Goal: Find specific page/section: Find specific page/section

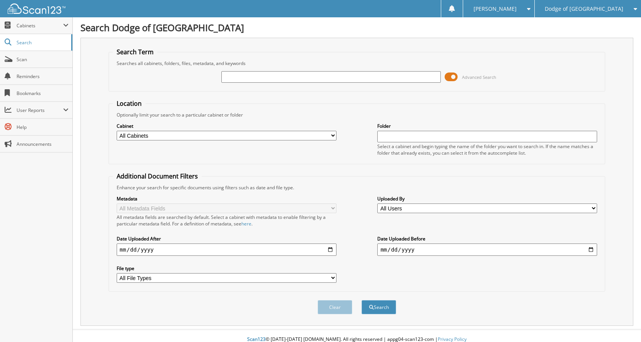
click at [450, 74] on span at bounding box center [450, 77] width 13 height 12
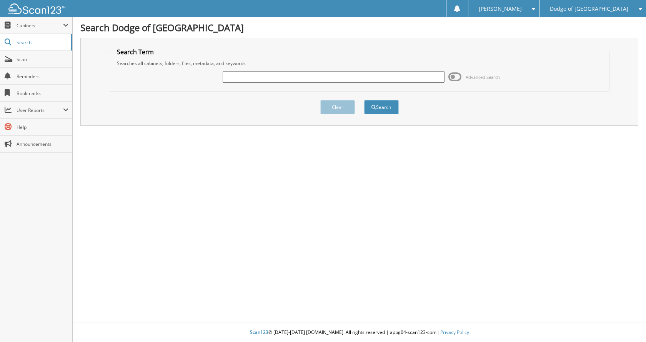
click at [374, 79] on input "text" at bounding box center [334, 77] width 222 height 12
type input "j"
type input "n71002"
click at [364, 100] on button "Search" at bounding box center [381, 107] width 35 height 14
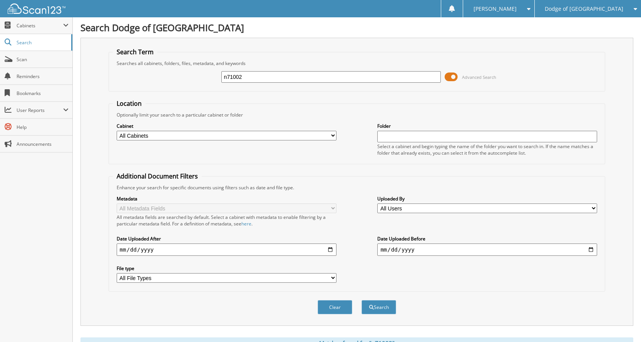
click at [457, 75] on span at bounding box center [450, 77] width 13 height 12
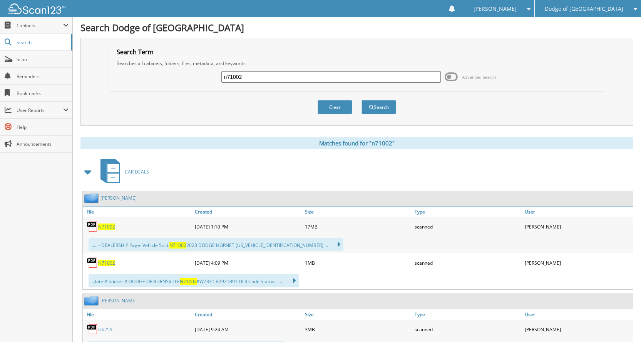
click at [103, 227] on span "N71002" at bounding box center [106, 227] width 17 height 7
click at [112, 229] on span "N71002" at bounding box center [106, 227] width 17 height 7
click at [111, 262] on span "N71002" at bounding box center [106, 263] width 17 height 7
drag, startPoint x: 254, startPoint y: 76, endPoint x: 127, endPoint y: 66, distance: 127.3
click at [127, 66] on fieldset "Search Term Searches all cabinets, folders, files, metadata, and keywords n7100…" at bounding box center [356, 70] width 496 height 44
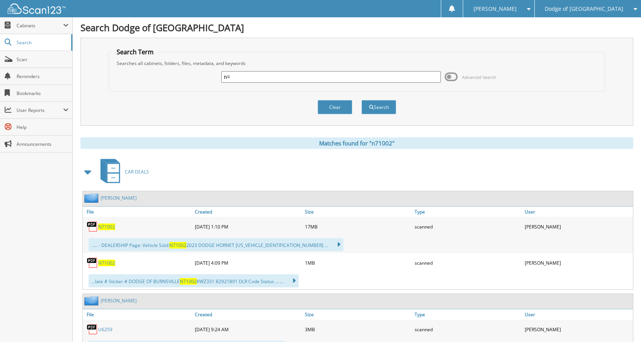
type input "n"
type input "N72529"
click at [361, 100] on button "Search" at bounding box center [378, 107] width 35 height 14
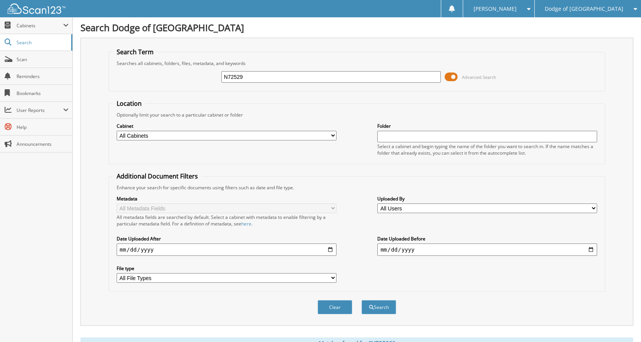
click at [455, 77] on span at bounding box center [450, 77] width 13 height 12
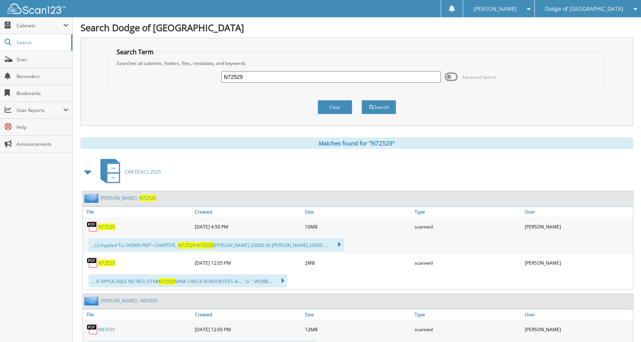
scroll to position [38, 0]
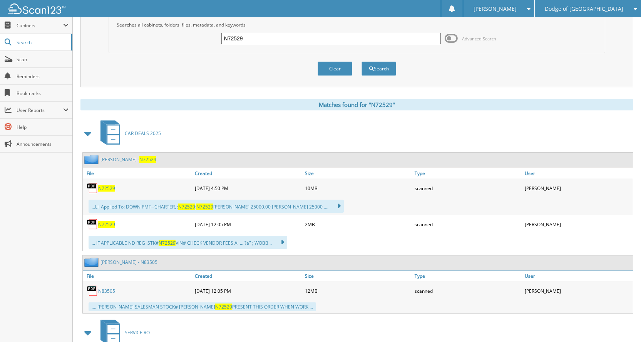
click at [105, 188] on span "N72529" at bounding box center [106, 188] width 17 height 7
click at [113, 226] on span "N72529" at bounding box center [106, 224] width 17 height 7
drag, startPoint x: 252, startPoint y: 42, endPoint x: 124, endPoint y: 36, distance: 128.3
click at [124, 36] on div "N72529 Advanced Search" at bounding box center [357, 38] width 488 height 21
type input "N72546"
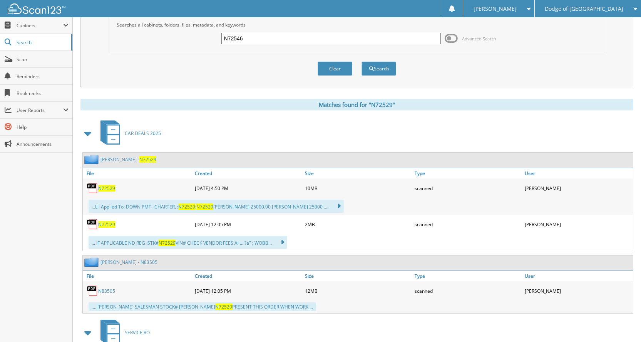
click at [361, 62] on button "Search" at bounding box center [378, 69] width 35 height 14
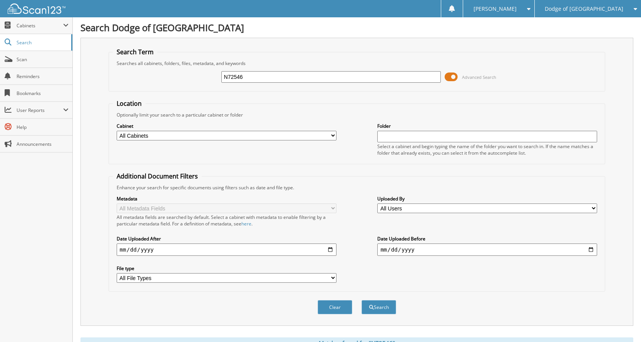
click at [452, 80] on span at bounding box center [450, 77] width 13 height 12
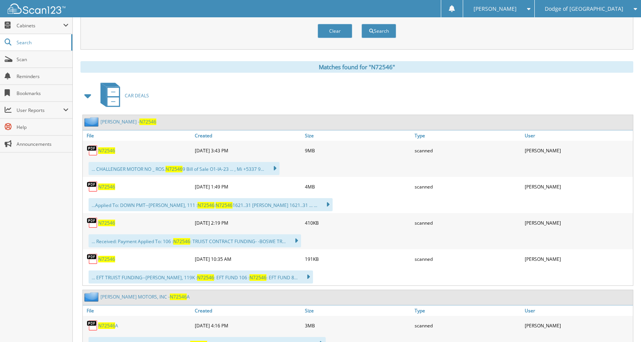
scroll to position [77, 0]
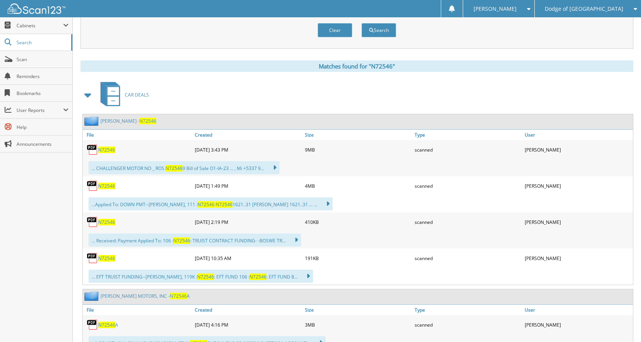
click at [104, 151] on span "N72546" at bounding box center [106, 150] width 17 height 7
click at [103, 185] on span "N72546" at bounding box center [106, 186] width 17 height 7
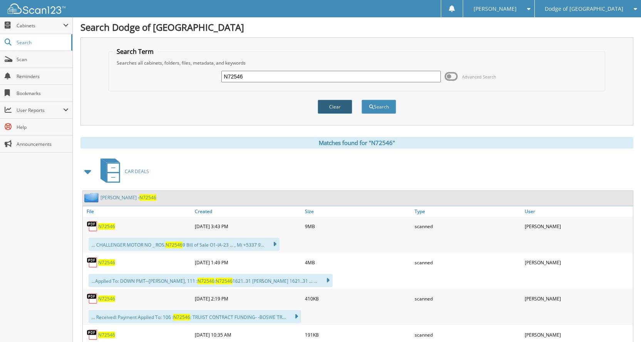
scroll to position [0, 0]
click at [254, 77] on input "N72546" at bounding box center [331, 77] width 220 height 12
drag, startPoint x: 254, startPoint y: 77, endPoint x: 174, endPoint y: 74, distance: 80.5
click at [174, 74] on div "N72546 Advanced Search" at bounding box center [357, 77] width 488 height 21
type input "N72553"
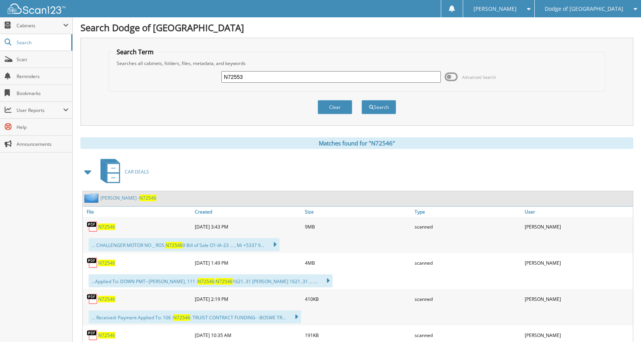
click at [361, 100] on button "Search" at bounding box center [378, 107] width 35 height 14
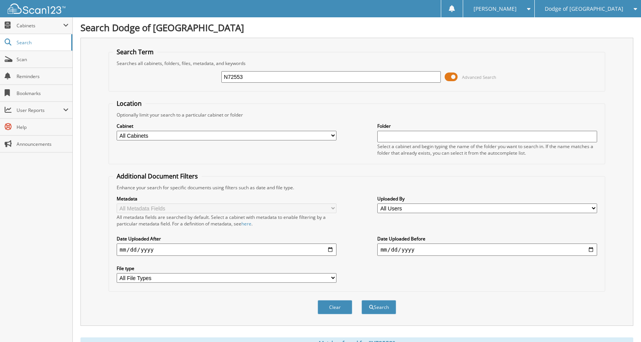
click at [451, 74] on span at bounding box center [450, 77] width 13 height 12
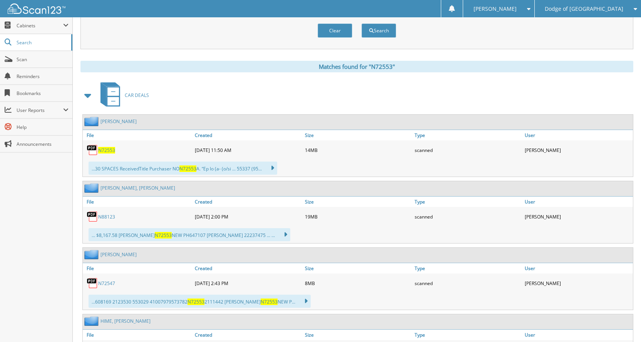
scroll to position [77, 0]
click at [102, 152] on span "N72553" at bounding box center [106, 150] width 17 height 7
click at [112, 148] on span "N72553" at bounding box center [106, 150] width 17 height 7
click at [110, 150] on span "N72553" at bounding box center [106, 150] width 17 height 7
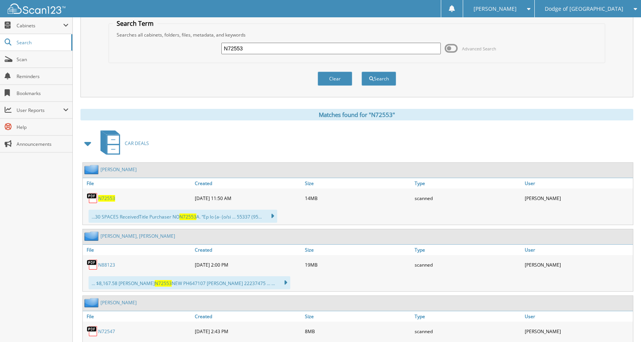
scroll to position [0, 0]
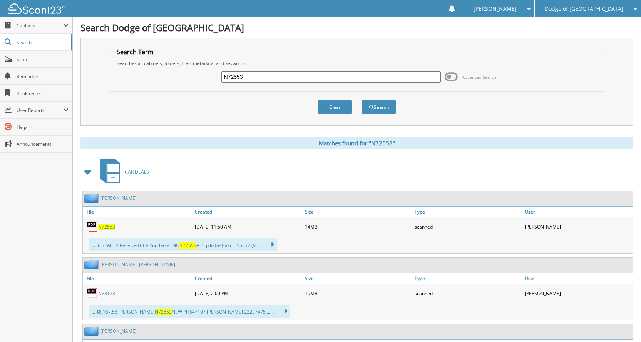
click at [265, 81] on input "N72553" at bounding box center [331, 77] width 220 height 12
type input "N"
type input "N72563"
click at [361, 100] on button "Search" at bounding box center [378, 107] width 35 height 14
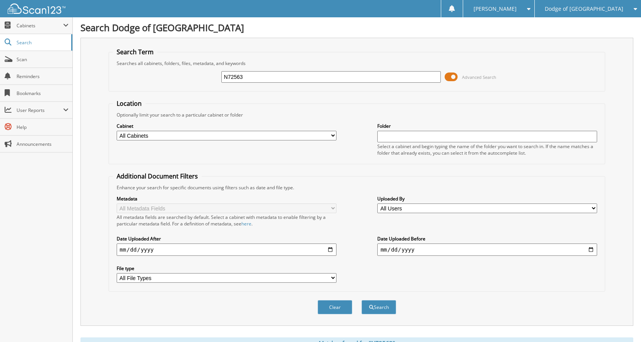
click at [457, 78] on span at bounding box center [450, 77] width 13 height 12
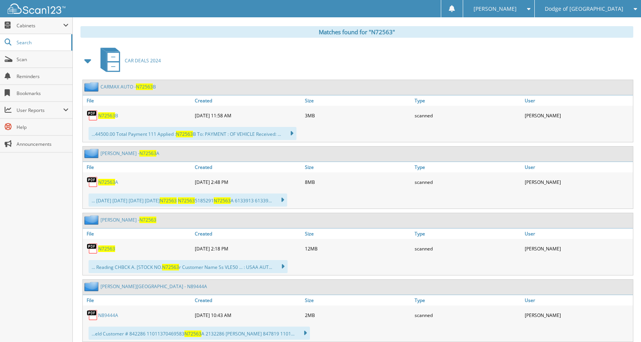
scroll to position [154, 0]
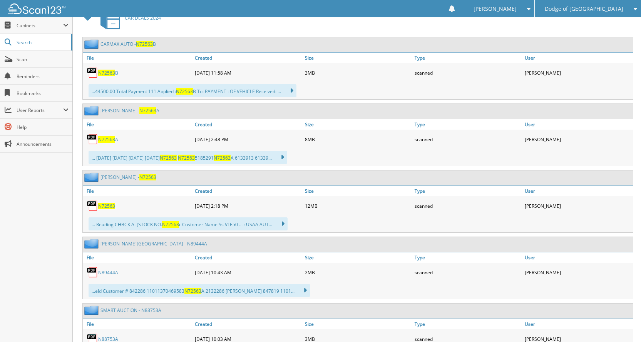
click at [110, 208] on span "N72563" at bounding box center [106, 206] width 17 height 7
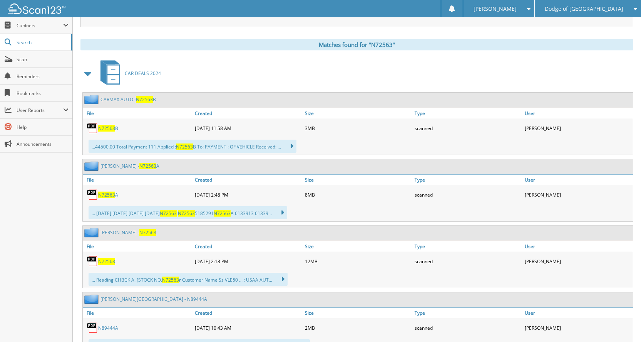
scroll to position [0, 0]
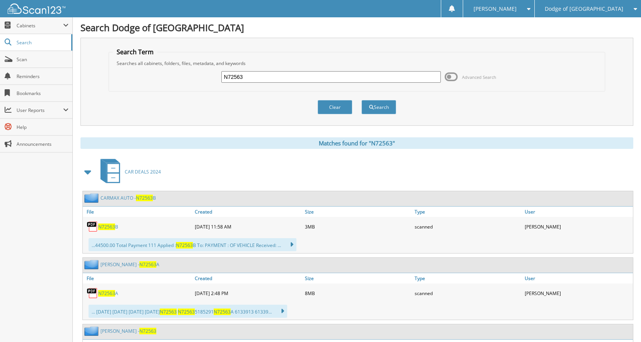
click at [264, 82] on input "N72563" at bounding box center [331, 77] width 220 height 12
drag, startPoint x: 264, startPoint y: 82, endPoint x: 103, endPoint y: 72, distance: 160.7
click at [103, 72] on div "Search Term Searches all cabinets, folders, files, metadata, and keywords N7256…" at bounding box center [356, 82] width 552 height 88
type input "N72575"
click at [361, 100] on button "Search" at bounding box center [378, 107] width 35 height 14
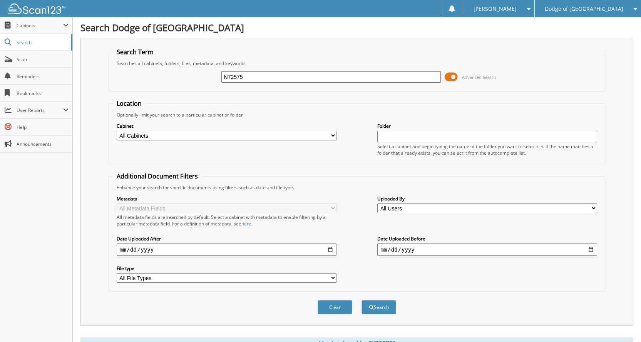
click at [453, 73] on span at bounding box center [450, 77] width 13 height 12
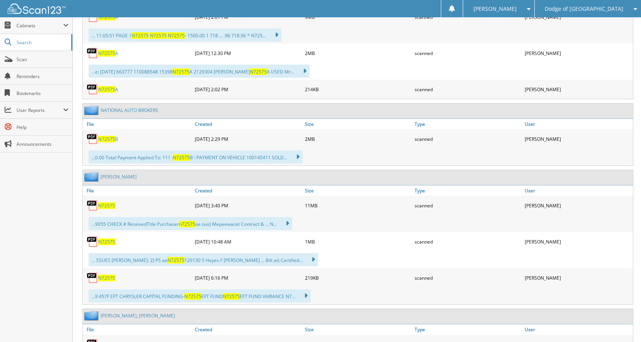
scroll to position [231, 0]
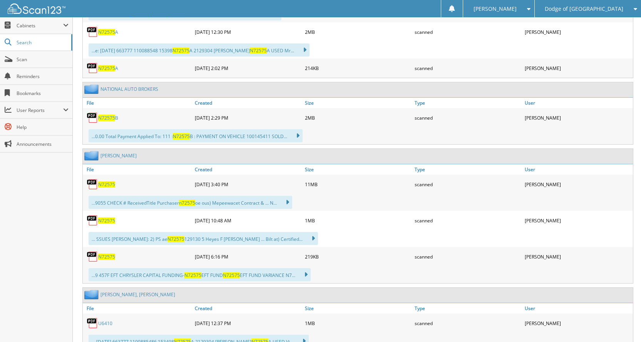
click at [112, 255] on span "N72575" at bounding box center [106, 257] width 17 height 7
click at [103, 219] on span "N72575" at bounding box center [106, 220] width 17 height 7
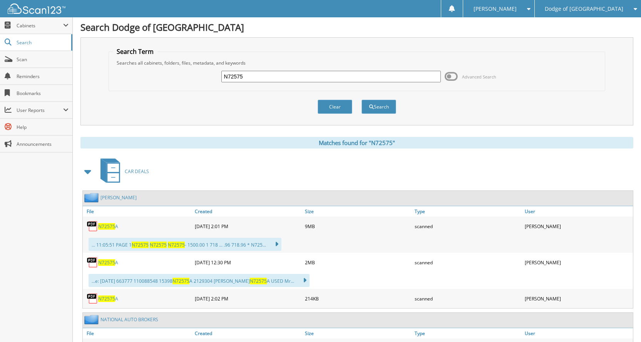
scroll to position [0, 0]
click at [292, 77] on input "N72575" at bounding box center [331, 77] width 220 height 12
drag, startPoint x: 292, startPoint y: 77, endPoint x: -51, endPoint y: 77, distance: 342.4
type input "N72590"
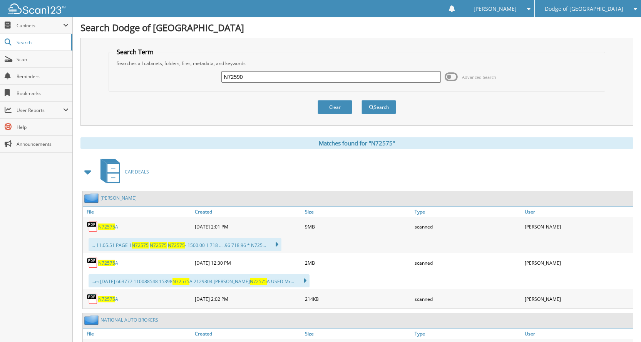
click at [361, 100] on button "Search" at bounding box center [378, 107] width 35 height 14
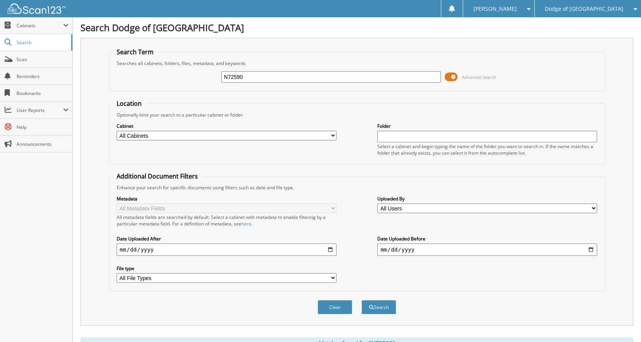
click at [453, 77] on span at bounding box center [450, 77] width 13 height 12
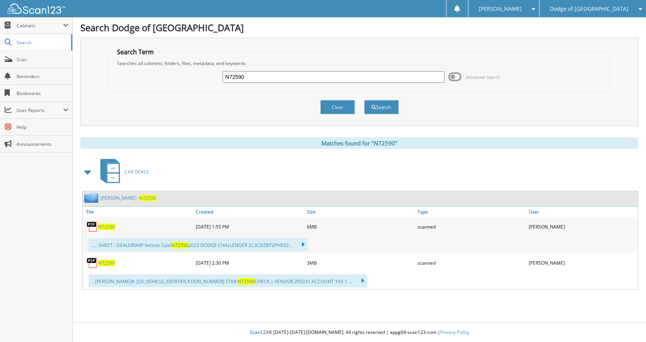
click at [105, 228] on span "N72590" at bounding box center [106, 227] width 17 height 7
click at [106, 265] on span "N72590" at bounding box center [106, 263] width 17 height 7
click at [274, 75] on input "N72590" at bounding box center [334, 77] width 222 height 12
drag, startPoint x: 272, startPoint y: 74, endPoint x: 136, endPoint y: 52, distance: 138.0
click at [136, 52] on fieldset "Search Term Searches all cabinets, folders, files, metadata, and keywords N7259…" at bounding box center [360, 70] width 502 height 44
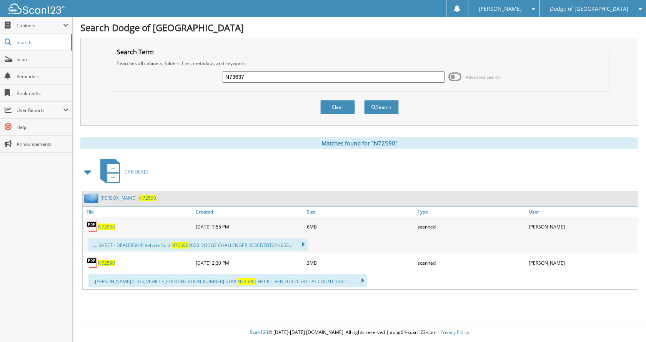
type input "N73637"
click at [364, 100] on button "Search" at bounding box center [381, 107] width 35 height 14
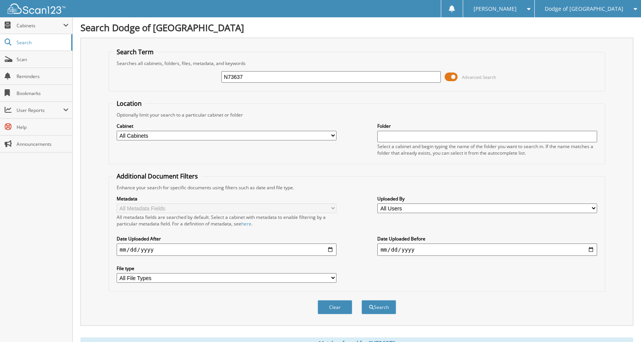
click at [449, 76] on span at bounding box center [450, 77] width 13 height 12
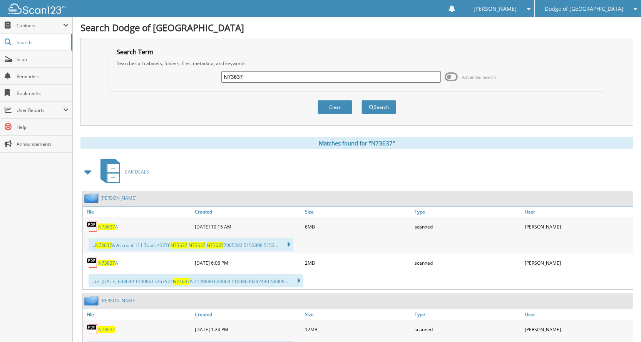
click at [250, 80] on input "N73637" at bounding box center [331, 77] width 220 height 12
drag, startPoint x: 250, startPoint y: 80, endPoint x: 163, endPoint y: 77, distance: 87.8
click at [163, 77] on div "N73637 Advanced Search" at bounding box center [357, 77] width 488 height 21
type input "N73637"
click at [361, 100] on button "Search" at bounding box center [378, 107] width 35 height 14
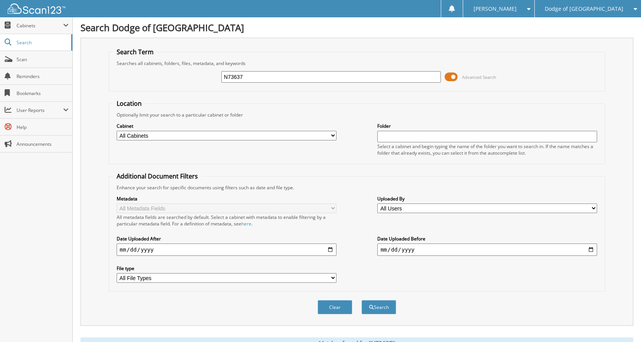
click at [457, 76] on span at bounding box center [450, 77] width 13 height 12
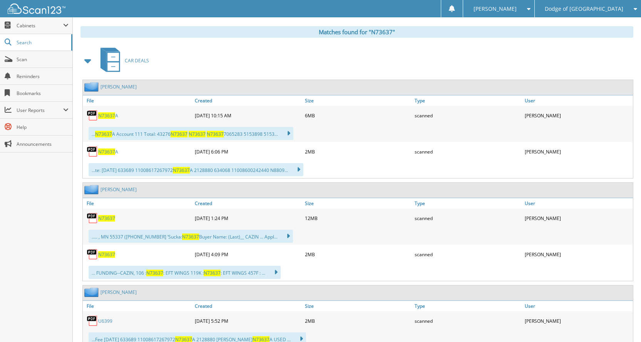
scroll to position [115, 0]
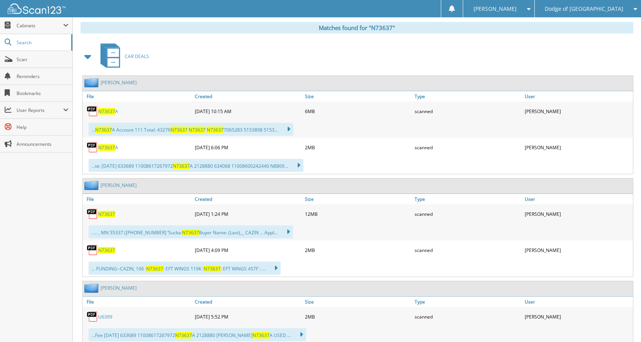
click at [112, 214] on span "N73637" at bounding box center [106, 214] width 17 height 7
click at [107, 247] on span "N73637" at bounding box center [106, 250] width 17 height 7
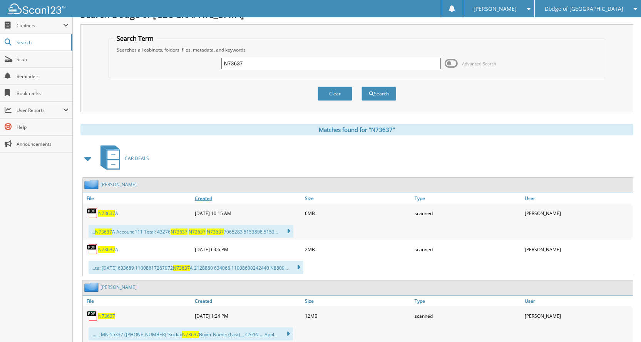
scroll to position [0, 0]
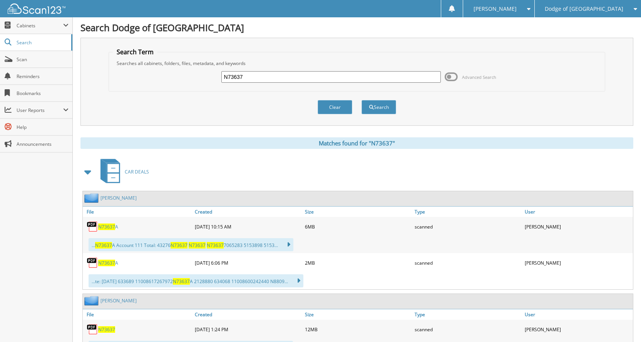
drag, startPoint x: 252, startPoint y: 75, endPoint x: 203, endPoint y: 74, distance: 49.3
click at [203, 74] on div "N73637 Advanced Search" at bounding box center [357, 77] width 488 height 21
type input "N73662"
click at [361, 100] on button "Search" at bounding box center [378, 107] width 35 height 14
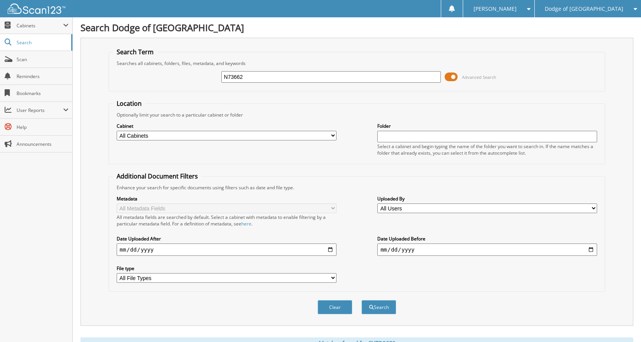
click at [452, 77] on span at bounding box center [450, 77] width 13 height 12
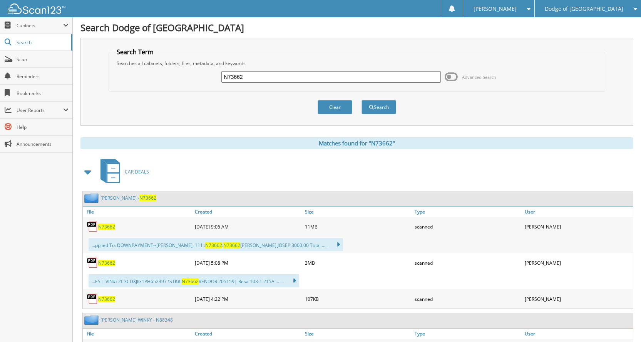
click at [105, 224] on span "N73662" at bounding box center [106, 227] width 17 height 7
click at [112, 252] on div "...pplied To: DOWNPAYMENT--OLSEN, 111 : N73662 : N73662 ERIK JOSEP 3000.00 Tota…" at bounding box center [358, 244] width 550 height 17
click at [110, 261] on span "N73662" at bounding box center [106, 263] width 17 height 7
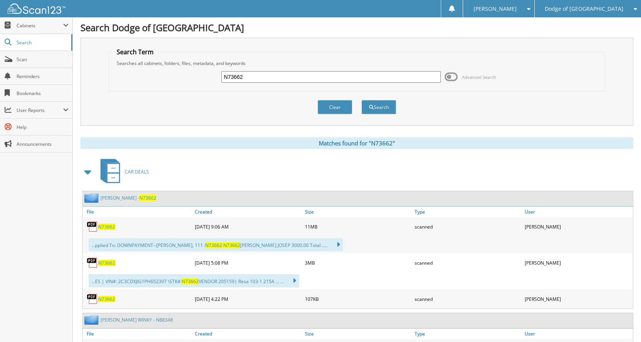
click at [105, 263] on span "N73662" at bounding box center [106, 263] width 17 height 7
click at [106, 264] on span "N73662" at bounding box center [106, 263] width 17 height 7
click at [106, 265] on span "N73662" at bounding box center [106, 263] width 17 height 7
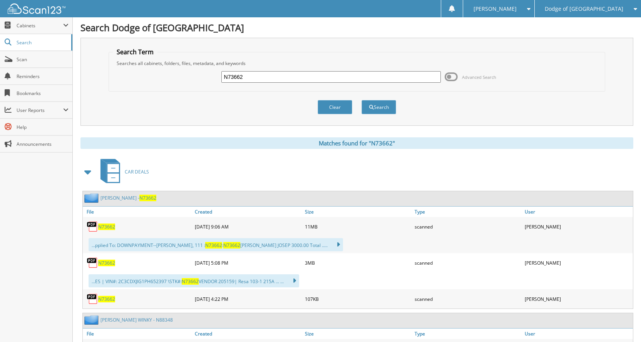
click at [198, 169] on div "CAR DEALS" at bounding box center [356, 172] width 552 height 30
click at [115, 300] on div "N73662" at bounding box center [138, 298] width 110 height 15
click at [113, 300] on span "N73662" at bounding box center [106, 299] width 17 height 7
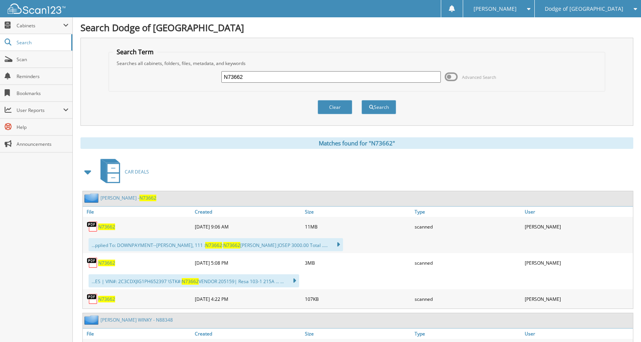
click at [113, 300] on span "N73662" at bounding box center [106, 299] width 17 height 7
click at [275, 76] on input "N73662" at bounding box center [331, 77] width 220 height 12
type input "N"
type input "N73670"
click at [361, 100] on button "Search" at bounding box center [378, 107] width 35 height 14
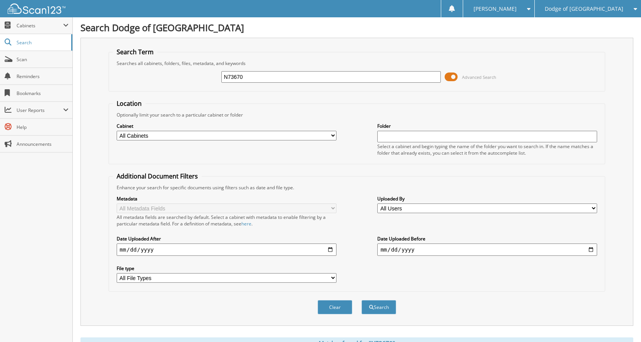
click at [454, 77] on span at bounding box center [450, 77] width 13 height 12
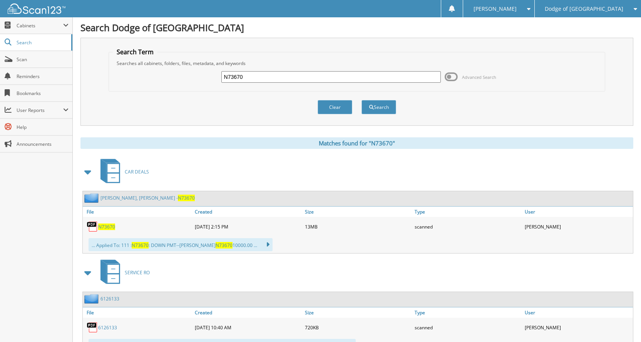
click at [108, 224] on span "N73670" at bounding box center [106, 227] width 17 height 7
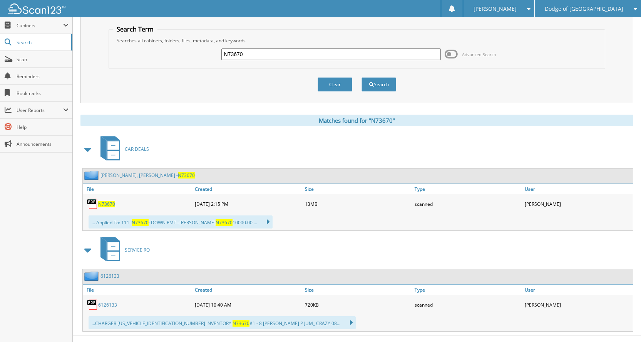
scroll to position [35, 0]
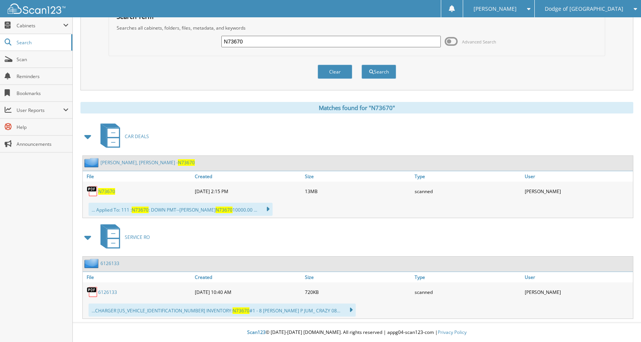
click at [269, 42] on input "N73670" at bounding box center [331, 42] width 220 height 12
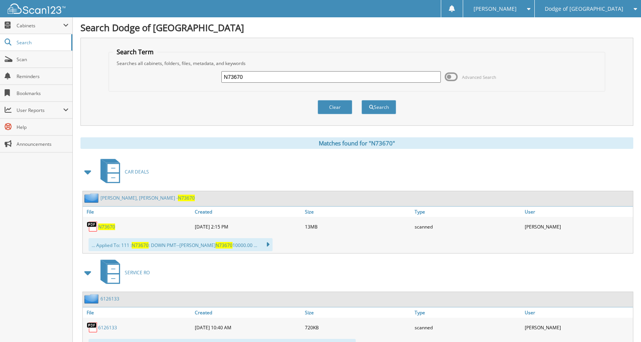
drag, startPoint x: 269, startPoint y: 42, endPoint x: 77, endPoint y: -13, distance: 199.8
click at [77, 0] on html "[PERSON_NAME] Settings Logout Dodge of [GEOGRAPHIC_DATA] Whitewater CDJR of [GE…" at bounding box center [320, 188] width 641 height 377
type input "N75064"
click at [361, 100] on button "Search" at bounding box center [378, 107] width 35 height 14
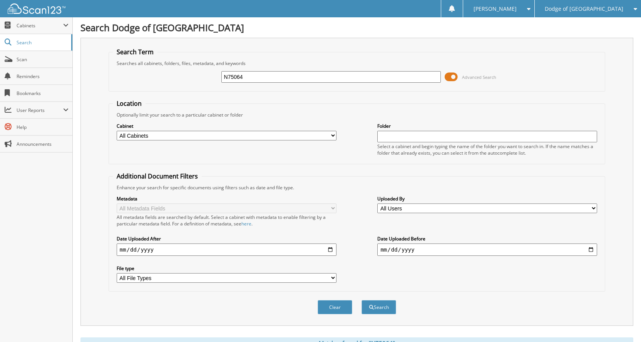
click at [457, 77] on span at bounding box center [450, 77] width 13 height 12
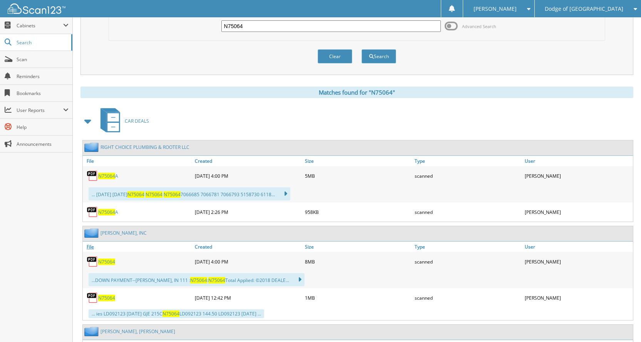
scroll to position [115, 0]
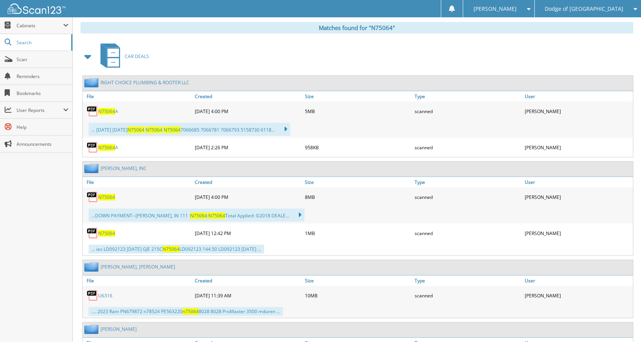
click at [105, 232] on span "N75064" at bounding box center [106, 233] width 17 height 7
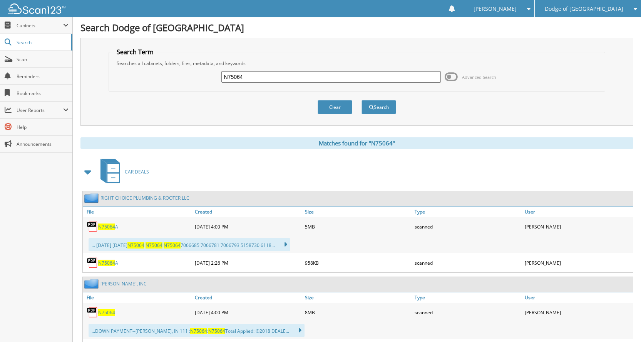
click at [304, 77] on input "N75064" at bounding box center [331, 77] width 220 height 12
drag, startPoint x: 304, startPoint y: 77, endPoint x: 140, endPoint y: 54, distance: 165.4
click at [140, 54] on fieldset "Search Term Searches all cabinets, folders, files, metadata, and keywords N7506…" at bounding box center [356, 70] width 496 height 44
type input "N75089"
click at [361, 100] on button "Search" at bounding box center [378, 107] width 35 height 14
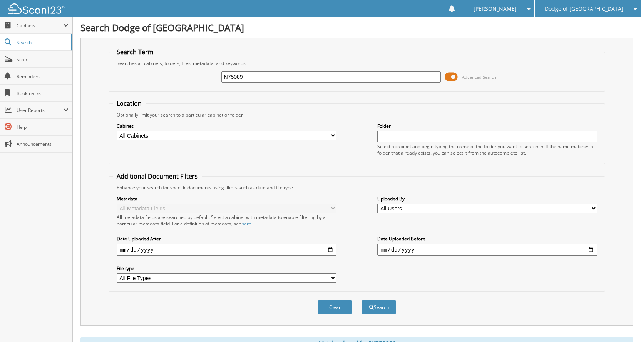
click at [451, 75] on span at bounding box center [450, 77] width 13 height 12
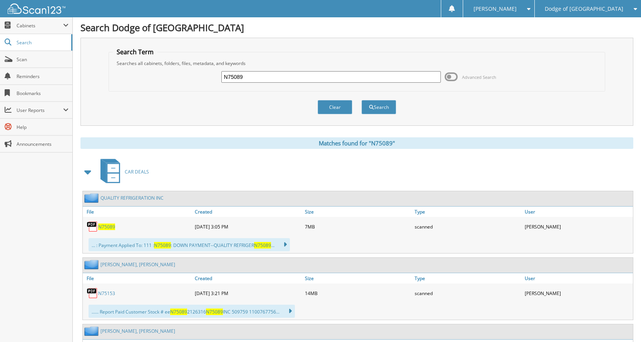
click at [106, 228] on span "N75089" at bounding box center [106, 227] width 17 height 7
drag, startPoint x: 287, startPoint y: 77, endPoint x: 155, endPoint y: 67, distance: 132.3
click at [155, 67] on div "N75089 Advanced Search" at bounding box center [357, 77] width 488 height 21
type input "N75151"
click at [361, 100] on button "Search" at bounding box center [378, 107] width 35 height 14
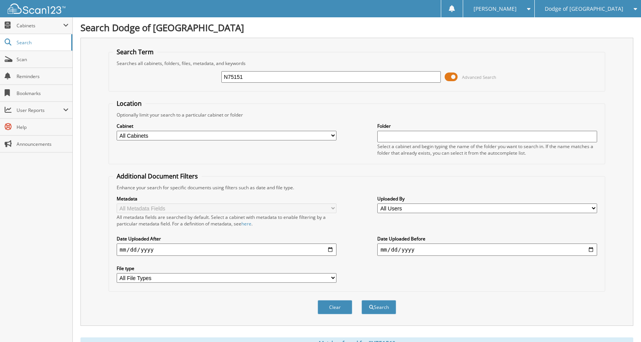
click at [450, 80] on span at bounding box center [450, 77] width 13 height 12
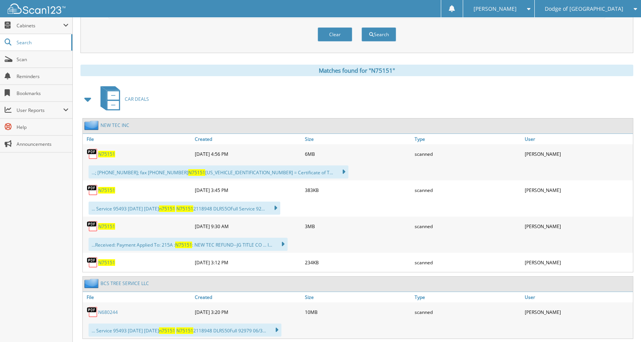
scroll to position [77, 0]
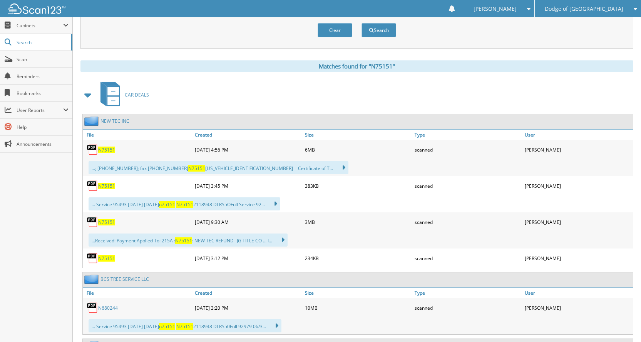
click at [108, 148] on span "N75151" at bounding box center [106, 150] width 17 height 7
click at [105, 185] on span "N75151" at bounding box center [106, 186] width 17 height 7
click at [105, 259] on span "N75151" at bounding box center [106, 258] width 17 height 7
click at [111, 260] on span "N75151" at bounding box center [106, 258] width 17 height 7
click at [107, 221] on span "N75151" at bounding box center [106, 222] width 17 height 7
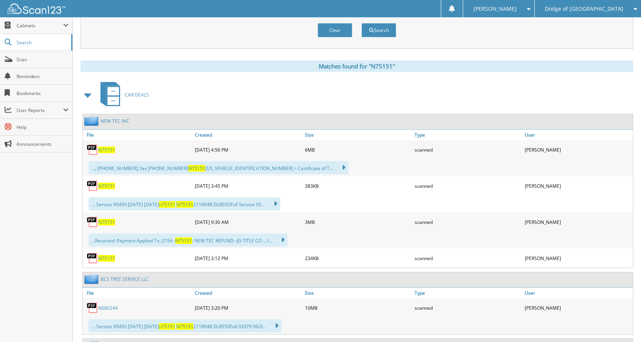
scroll to position [0, 0]
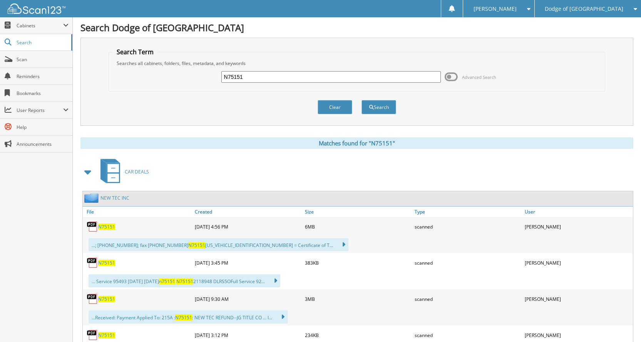
click at [251, 77] on input "N75151" at bounding box center [331, 77] width 220 height 12
drag, startPoint x: 251, startPoint y: 77, endPoint x: 196, endPoint y: 60, distance: 57.2
click at [197, 65] on fieldset "Search Term Searches all cabinets, folders, files, metadata, and keywords N7515…" at bounding box center [356, 70] width 496 height 44
type input "N78030"
click at [361, 100] on button "Search" at bounding box center [378, 107] width 35 height 14
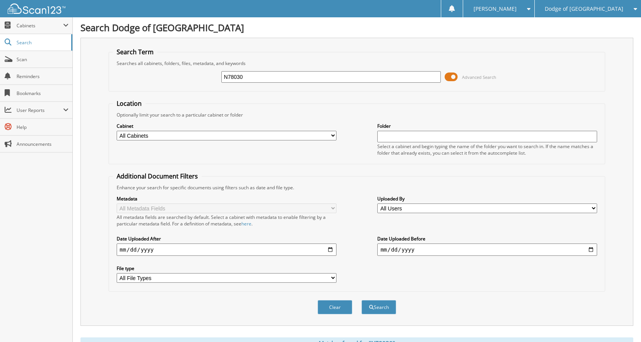
click at [457, 76] on span at bounding box center [450, 77] width 13 height 12
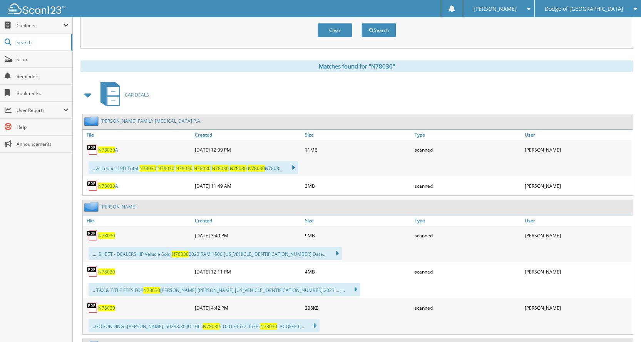
scroll to position [115, 0]
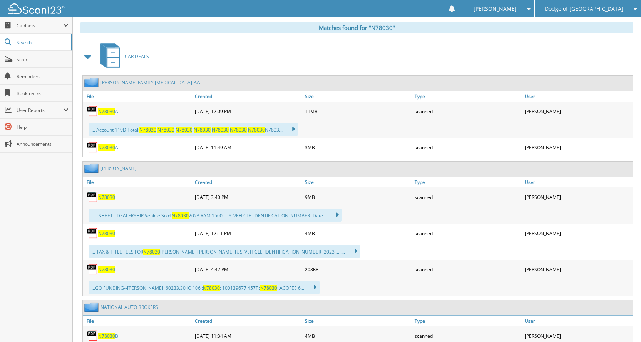
click at [104, 196] on span "N78030" at bounding box center [106, 197] width 17 height 7
click at [106, 234] on span "N78030" at bounding box center [106, 233] width 17 height 7
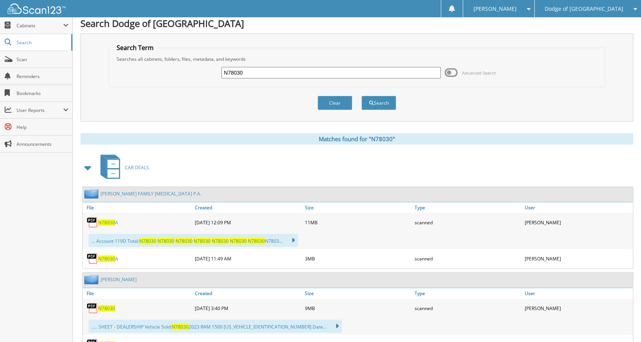
scroll to position [0, 0]
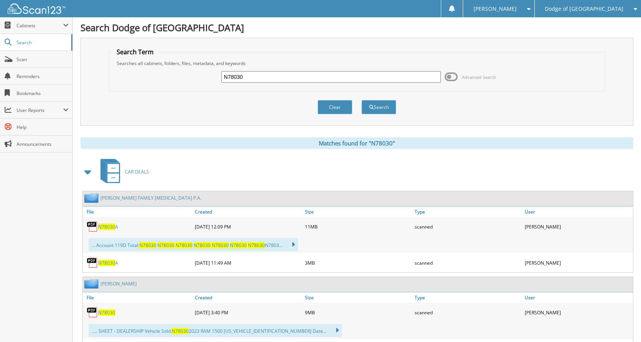
click at [306, 78] on input "N78030" at bounding box center [331, 77] width 220 height 12
type input "N"
type input "N78031"
click at [361, 100] on button "Search" at bounding box center [378, 107] width 35 height 14
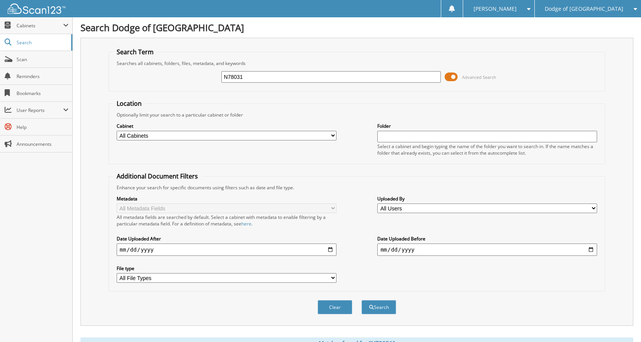
click at [450, 76] on span at bounding box center [450, 77] width 13 height 12
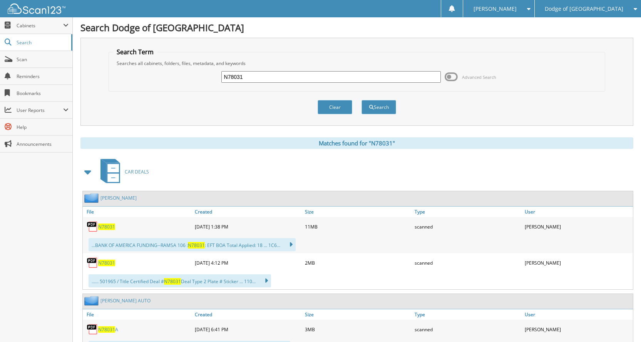
click at [98, 226] on span "N78031" at bounding box center [106, 227] width 17 height 7
click at [111, 227] on span "N78031" at bounding box center [106, 227] width 17 height 7
click at [102, 262] on span "N78031" at bounding box center [106, 263] width 17 height 7
click at [265, 82] on input "N78031" at bounding box center [331, 77] width 220 height 12
drag, startPoint x: 265, startPoint y: 82, endPoint x: 111, endPoint y: 65, distance: 154.4
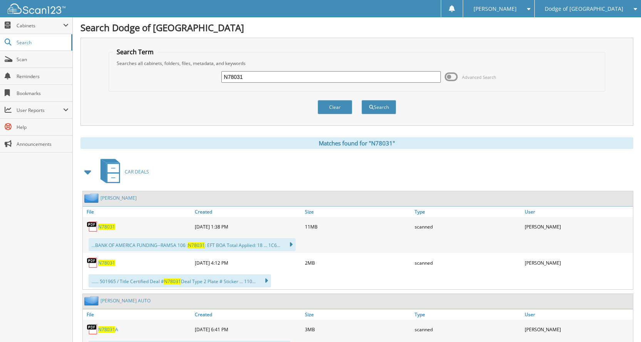
click at [112, 65] on fieldset "Search Term Searches all cabinets, folders, files, metadata, and keywords N7803…" at bounding box center [356, 70] width 496 height 44
type input "N78036"
click at [361, 100] on button "Search" at bounding box center [378, 107] width 35 height 14
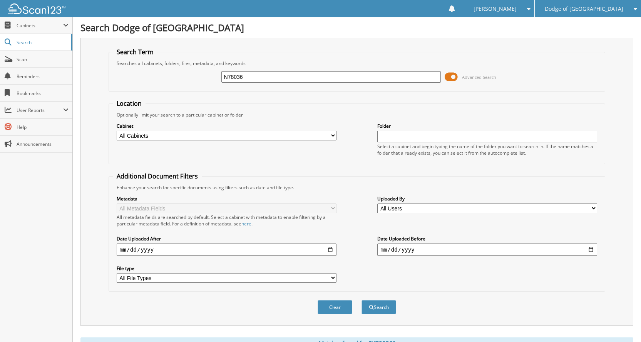
click at [445, 74] on span at bounding box center [450, 77] width 13 height 12
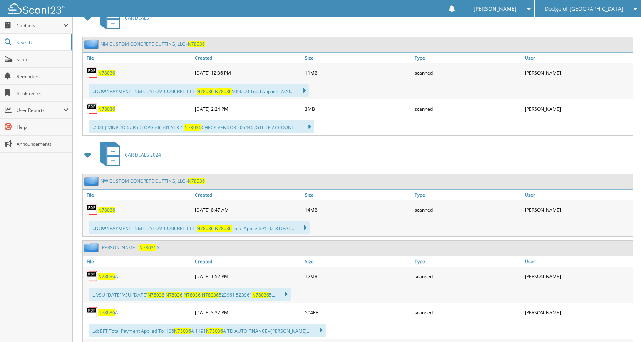
scroll to position [115, 0]
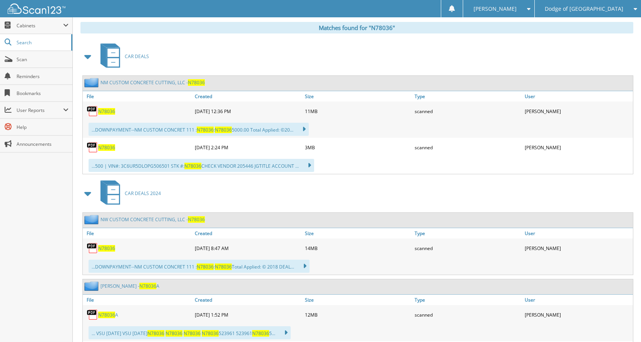
click at [108, 111] on span "N78036" at bounding box center [106, 111] width 17 height 7
click at [110, 147] on span "N78036" at bounding box center [106, 147] width 17 height 7
click at [106, 251] on span "N78036" at bounding box center [106, 248] width 17 height 7
